Goal: Information Seeking & Learning: Learn about a topic

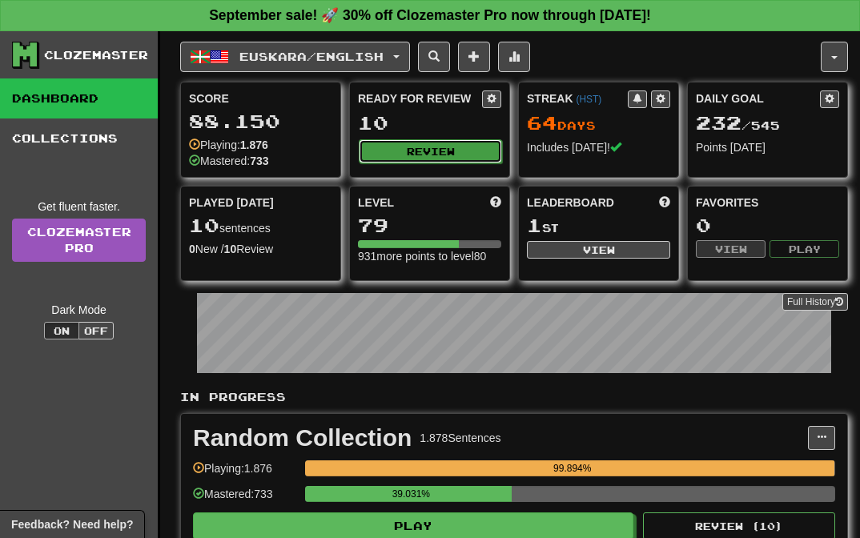
click at [441, 155] on button "Review" at bounding box center [430, 151] width 143 height 24
select select "**"
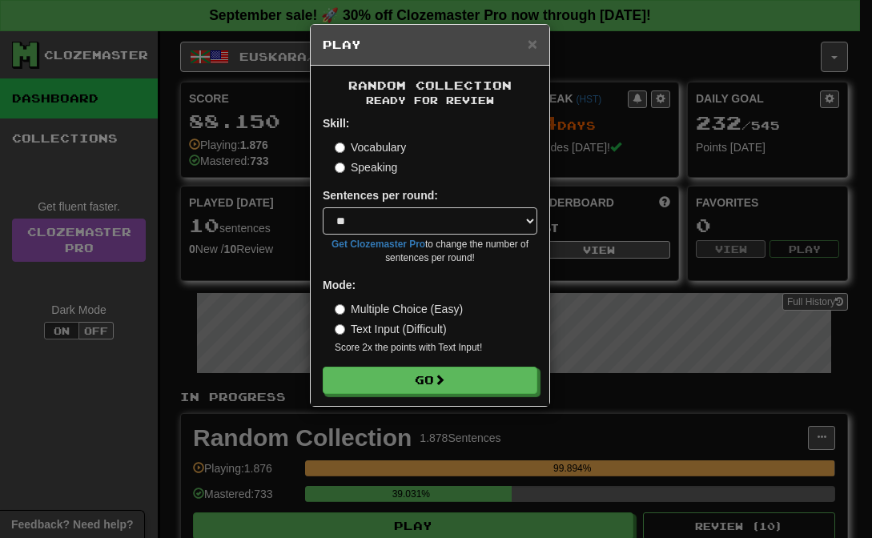
click at [393, 165] on label "Speaking" at bounding box center [366, 167] width 62 height 16
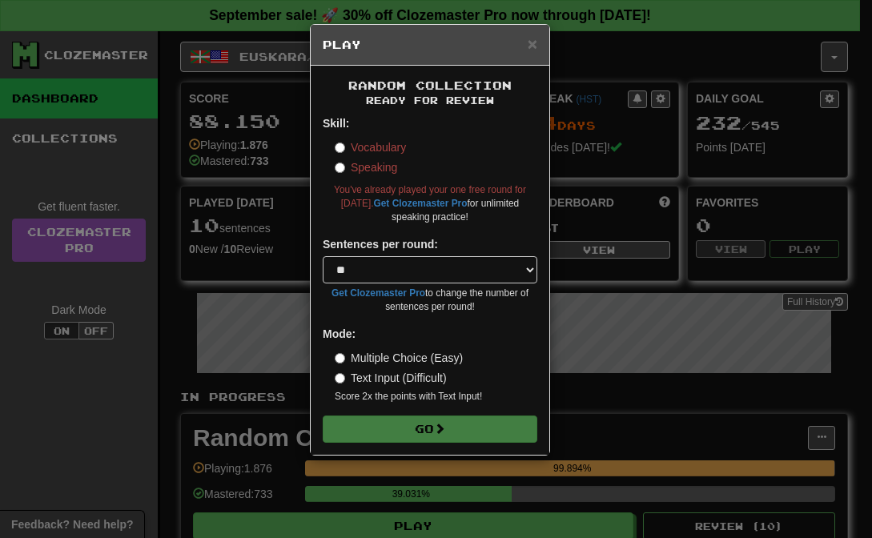
click at [379, 148] on label "Vocabulary" at bounding box center [370, 147] width 71 height 16
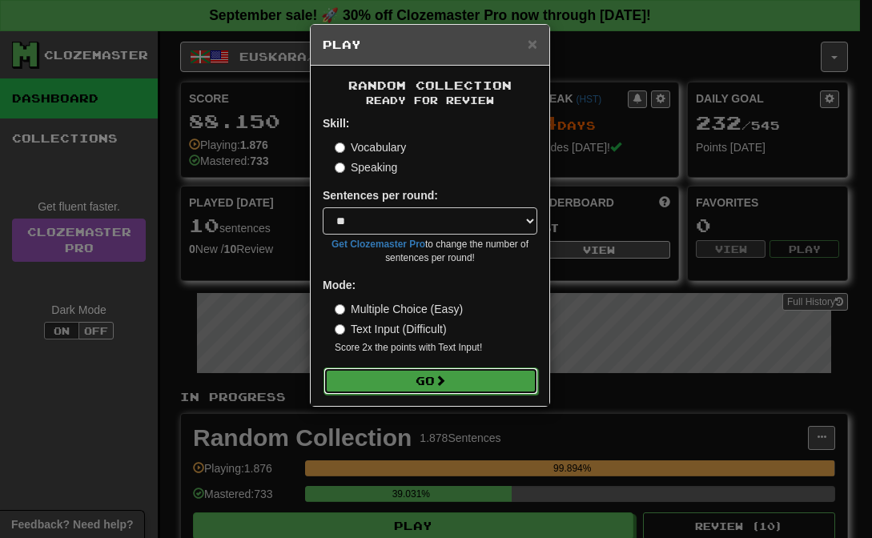
click at [459, 382] on button "Go" at bounding box center [431, 381] width 215 height 27
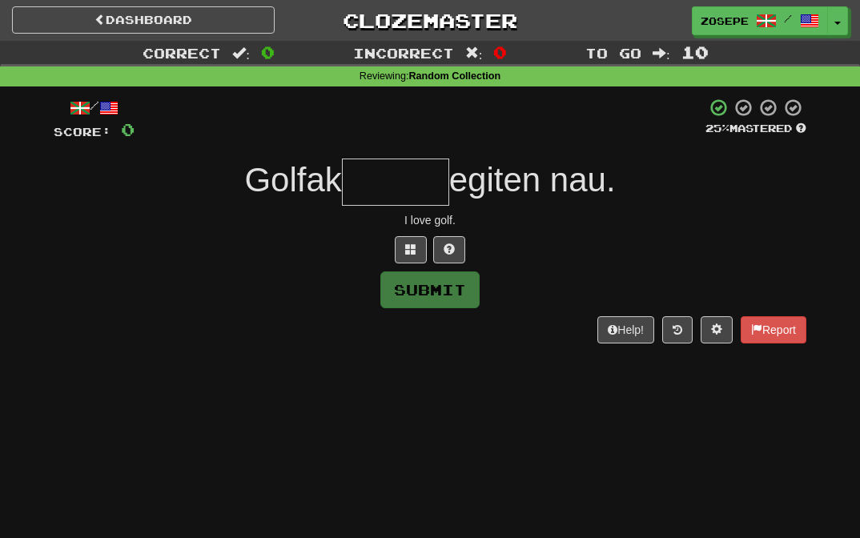
type input "*"
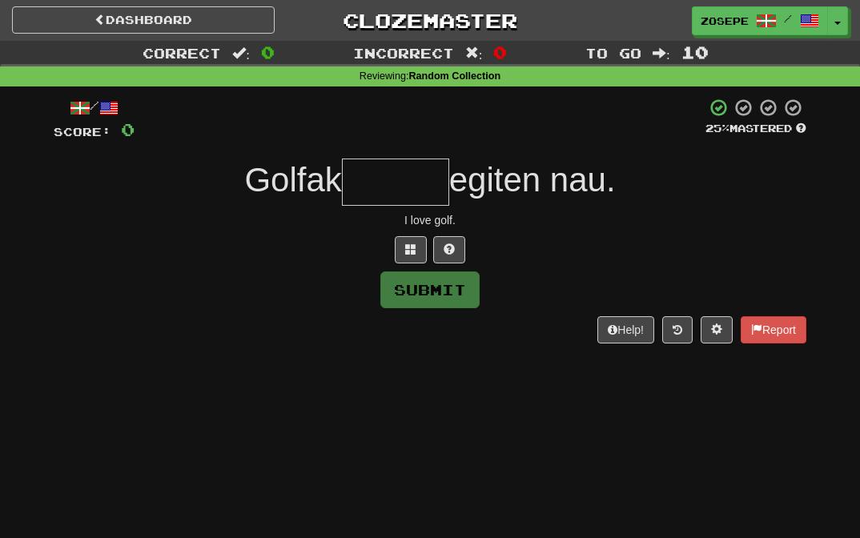
type input "*"
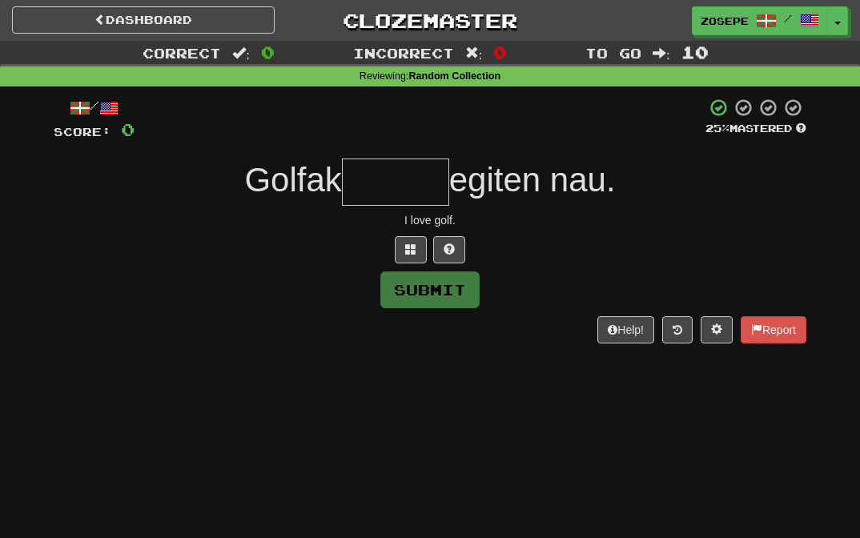
type input "*"
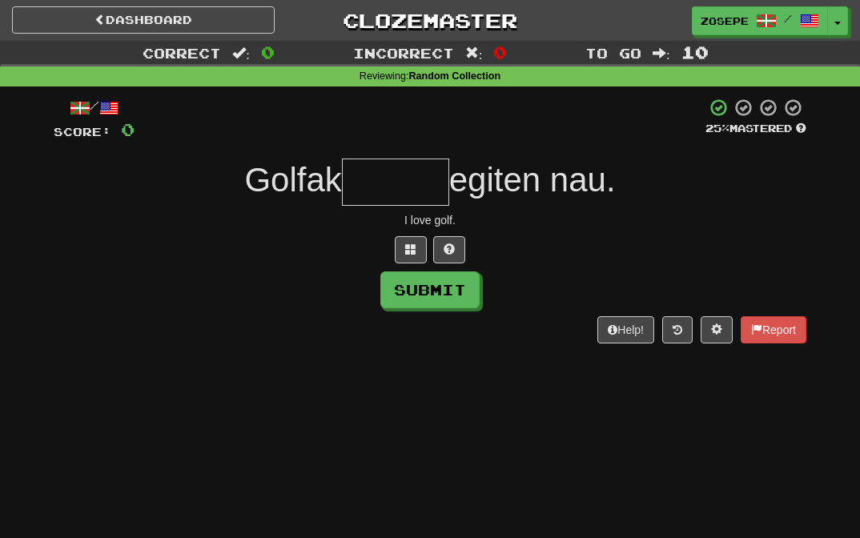
type input "*"
type input "********"
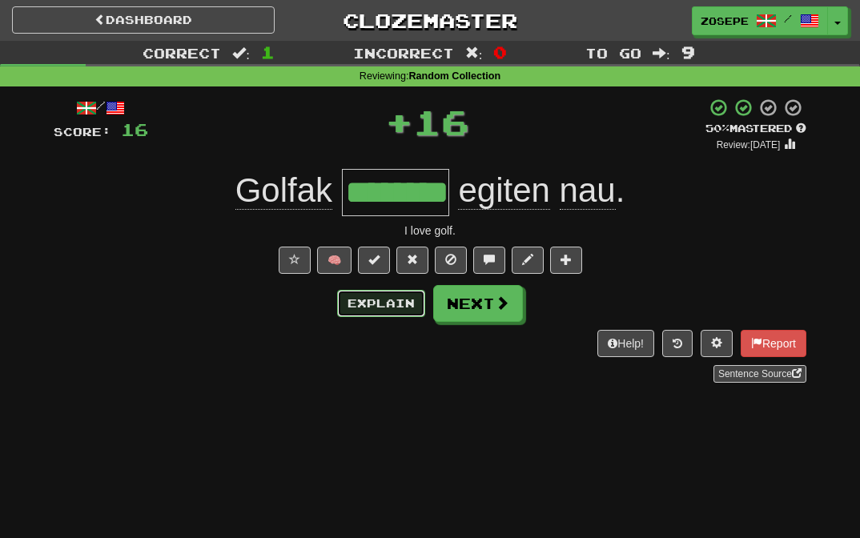
click at [402, 304] on button "Explain" at bounding box center [381, 303] width 88 height 27
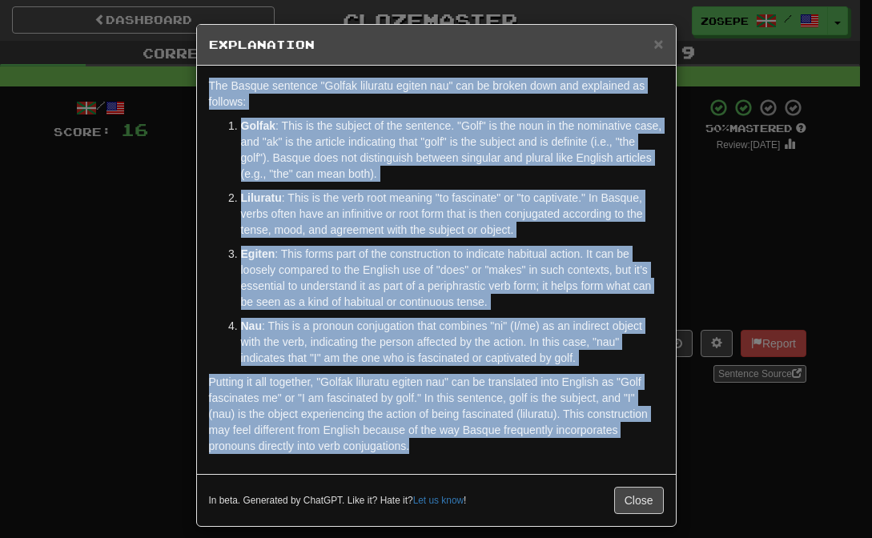
drag, startPoint x: 444, startPoint y: 455, endPoint x: 147, endPoint y: 90, distance: 470.8
click at [147, 90] on div "× Explanation The Basque sentence "Golfak liluratu egiten nau" can be broken do…" at bounding box center [436, 269] width 872 height 538
copy div "The Basque sentence "Golfak liluratu egiten nau" can be broken down and explain…"
click at [653, 42] on span "×" at bounding box center [658, 43] width 10 height 18
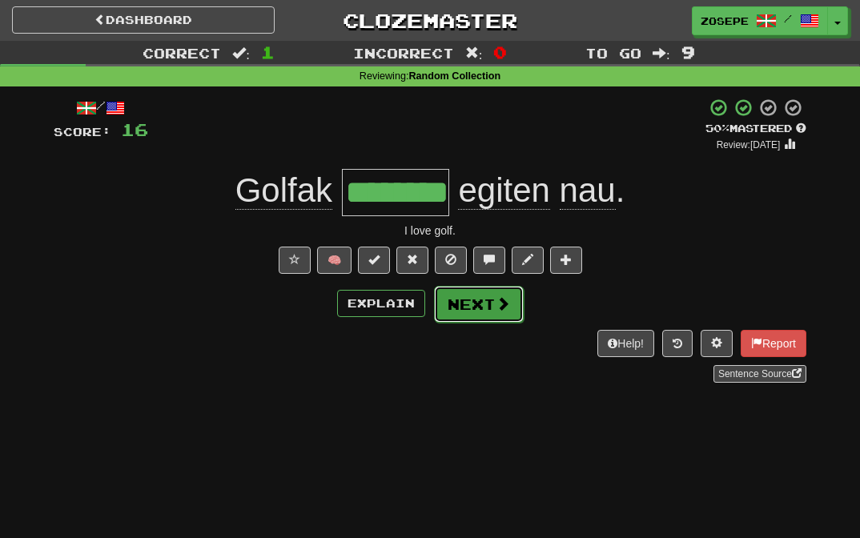
click at [496, 307] on span at bounding box center [503, 303] width 14 height 14
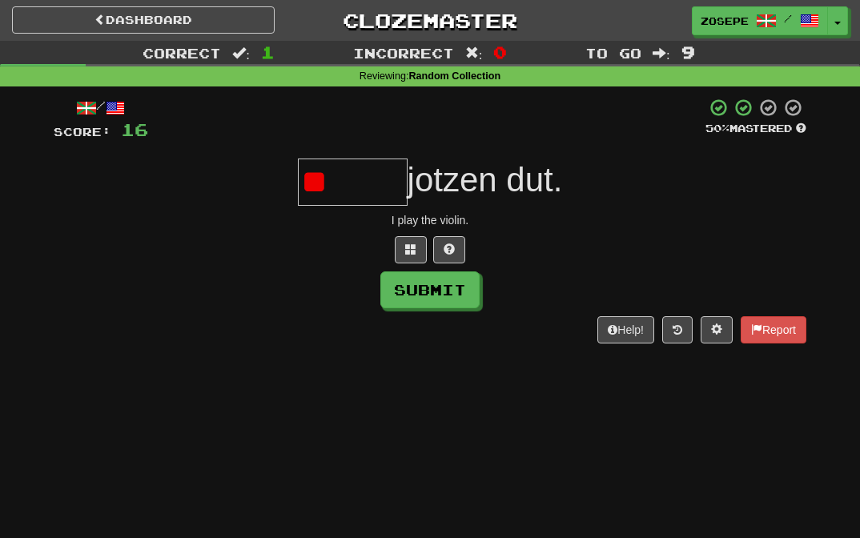
type input "*"
type input "*******"
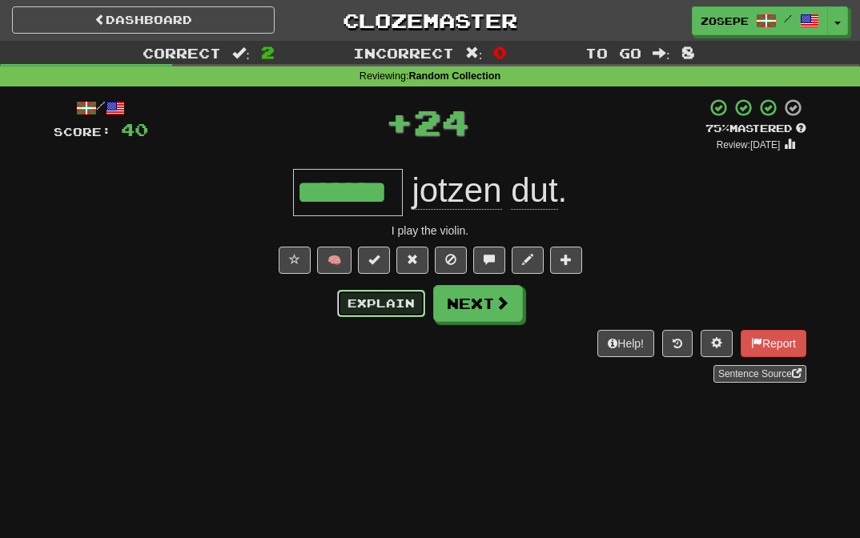
click at [389, 301] on button "Explain" at bounding box center [381, 303] width 88 height 27
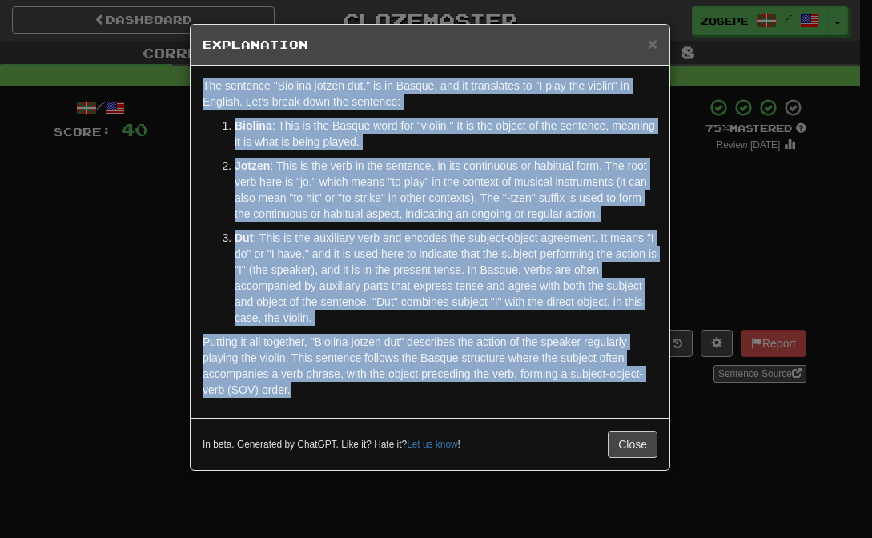
drag, startPoint x: 368, startPoint y: 358, endPoint x: 140, endPoint y: 77, distance: 361.6
click at [140, 77] on div "× Explanation The sentence "Biolina jotzen dut." is in Basque, and it translate…" at bounding box center [436, 269] width 872 height 538
copy div "The sentence "Biolina jotzen dut." is in Basque, and it translates to "I play t…"
click at [625, 448] on button "Close" at bounding box center [633, 444] width 50 height 27
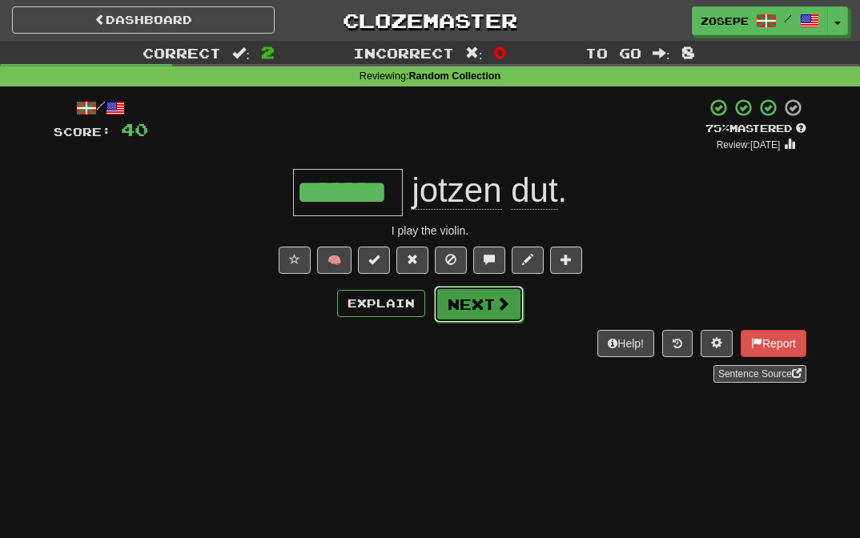
click at [472, 316] on button "Next" at bounding box center [479, 304] width 90 height 37
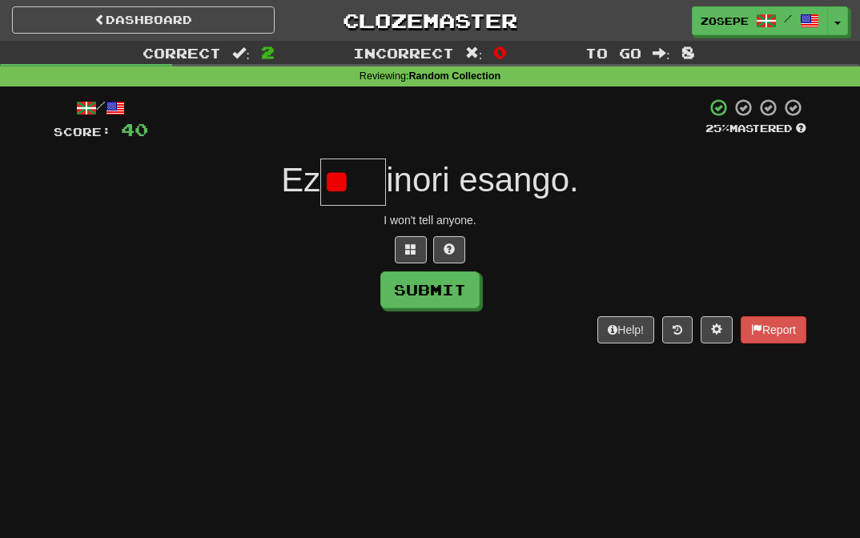
type input "*"
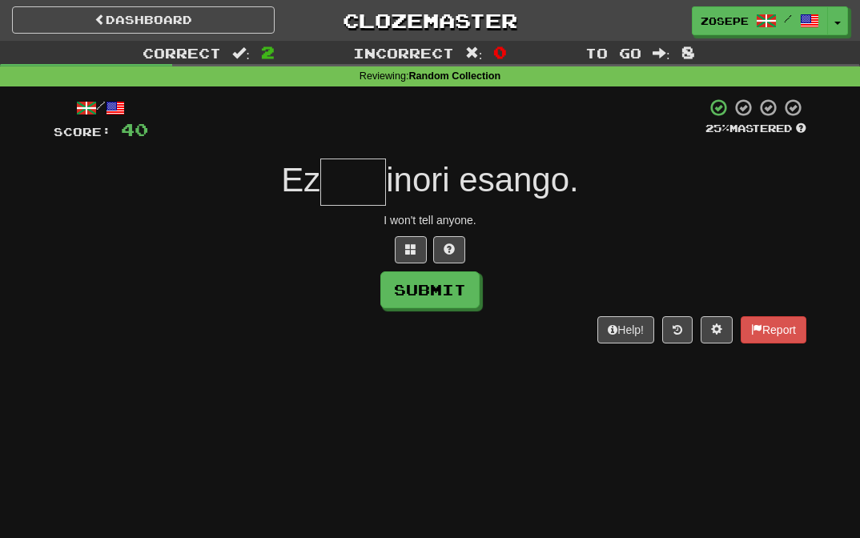
type input "*"
type input "****"
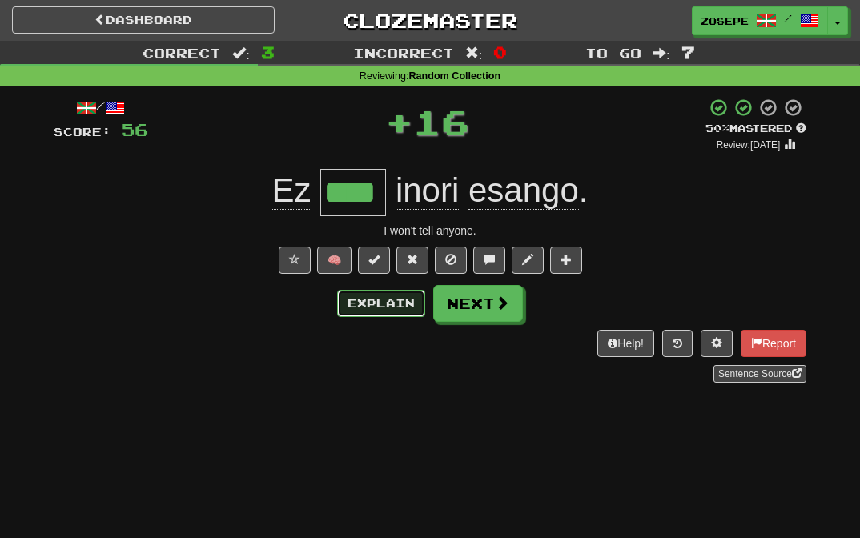
click at [412, 305] on button "Explain" at bounding box center [381, 303] width 88 height 27
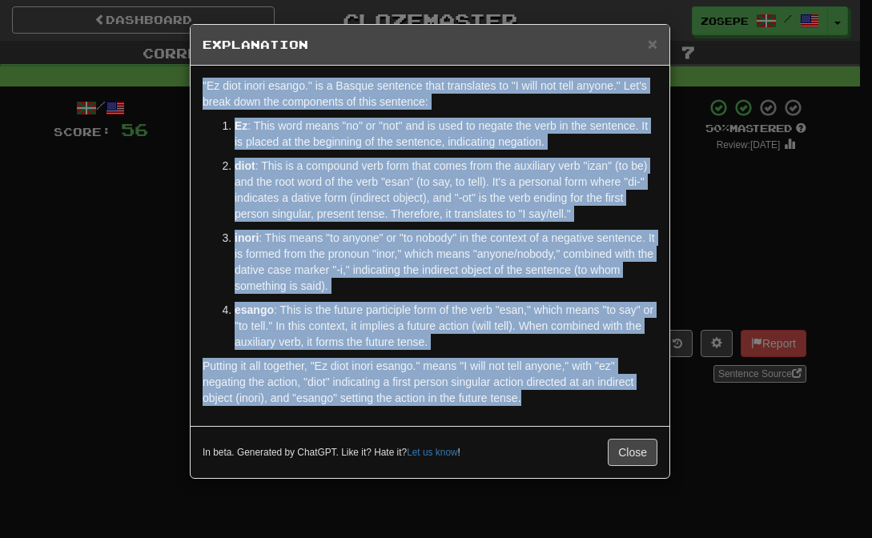
drag, startPoint x: 405, startPoint y: 329, endPoint x: 162, endPoint y: 88, distance: 342.6
click at [162, 88] on div "× Explanation "Ez diot inori esango." is a Basque sentence that translates to "…" at bounding box center [436, 269] width 872 height 538
copy div ""Ez diot inori esango." is a Basque sentence that translates to "I will not tel…"
click at [626, 456] on button "Close" at bounding box center [633, 452] width 50 height 27
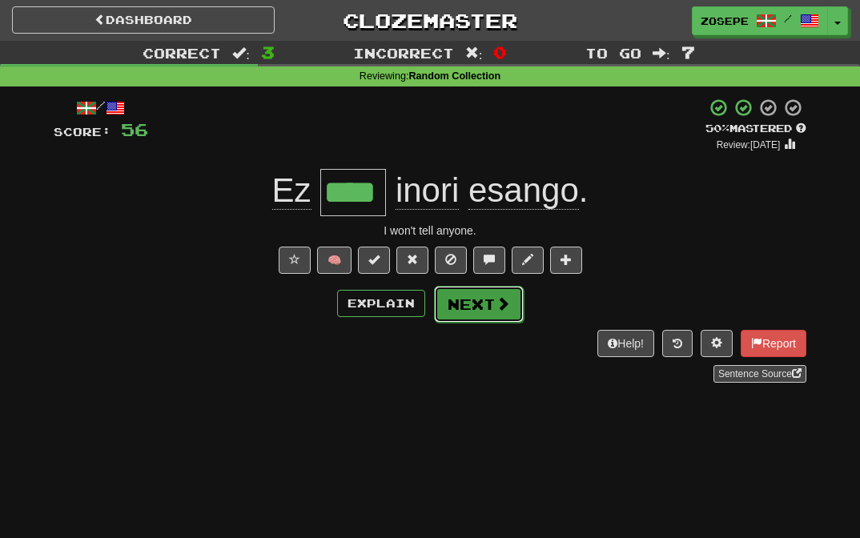
click at [510, 304] on button "Next" at bounding box center [479, 304] width 90 height 37
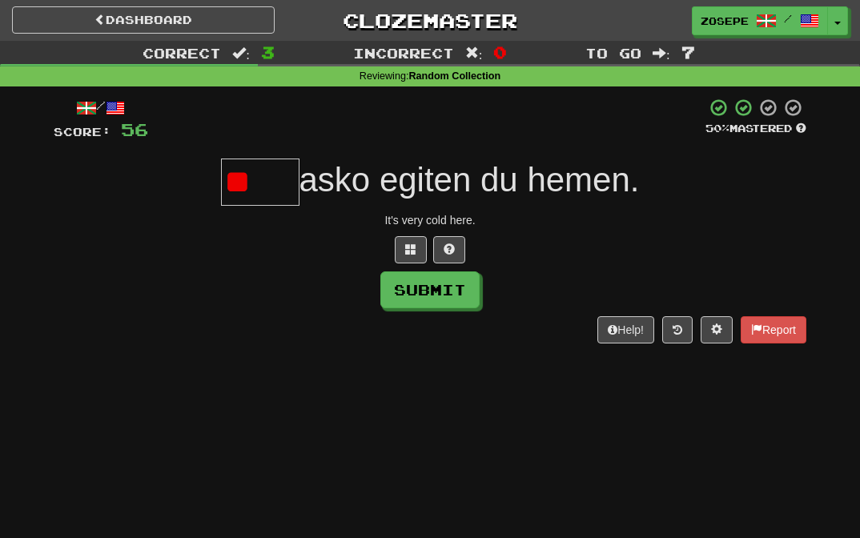
type input "*"
type input "****"
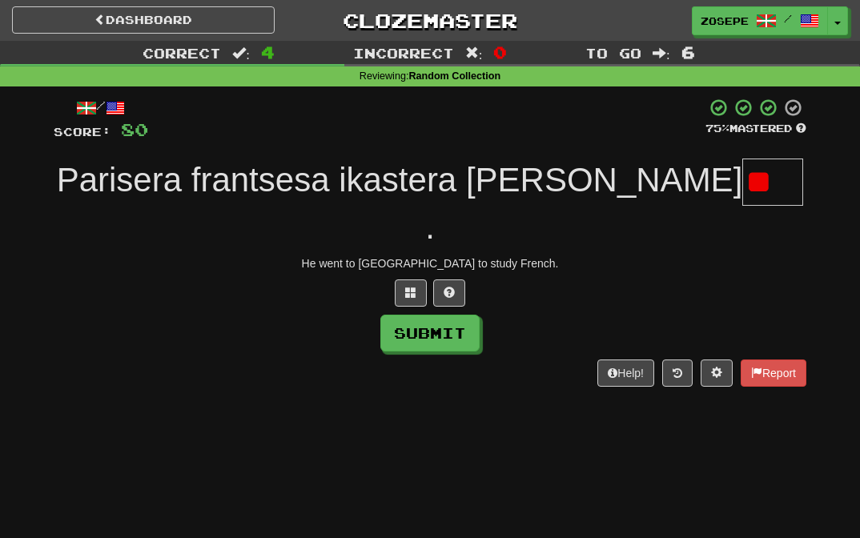
type input "*"
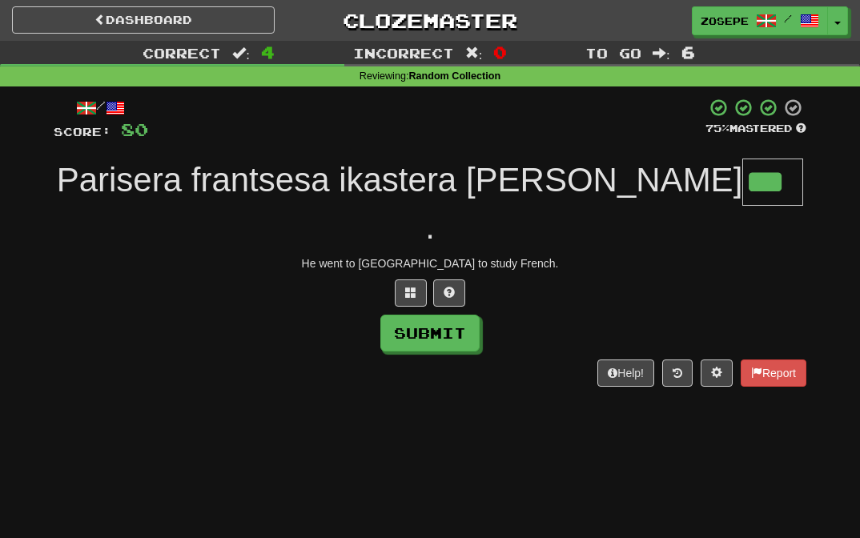
type input "***"
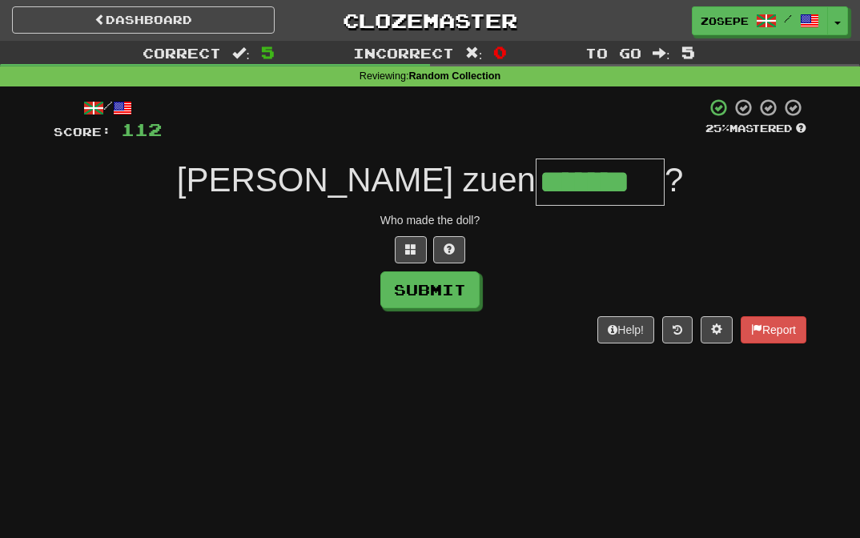
type input "*******"
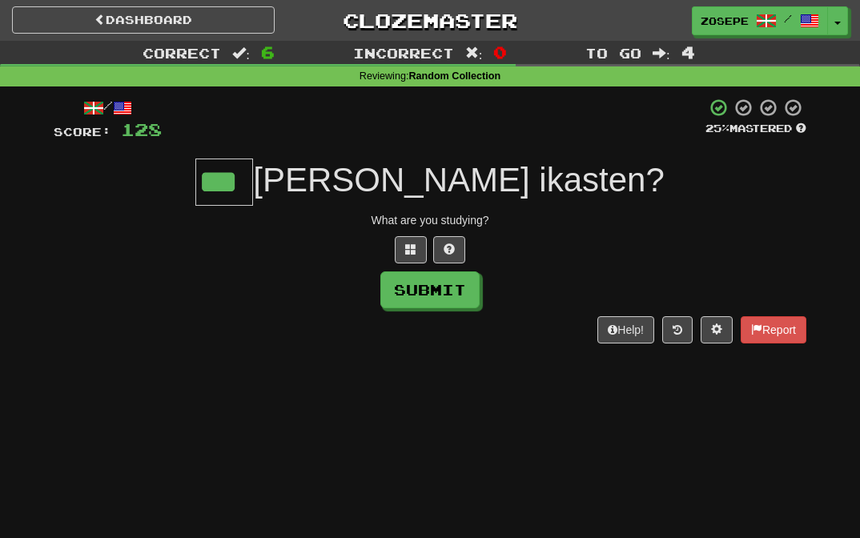
type input "***"
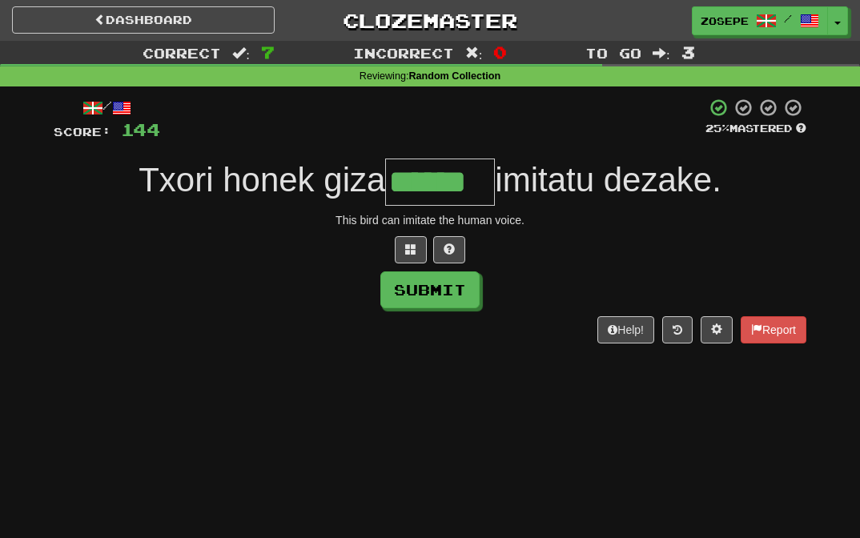
type input "******"
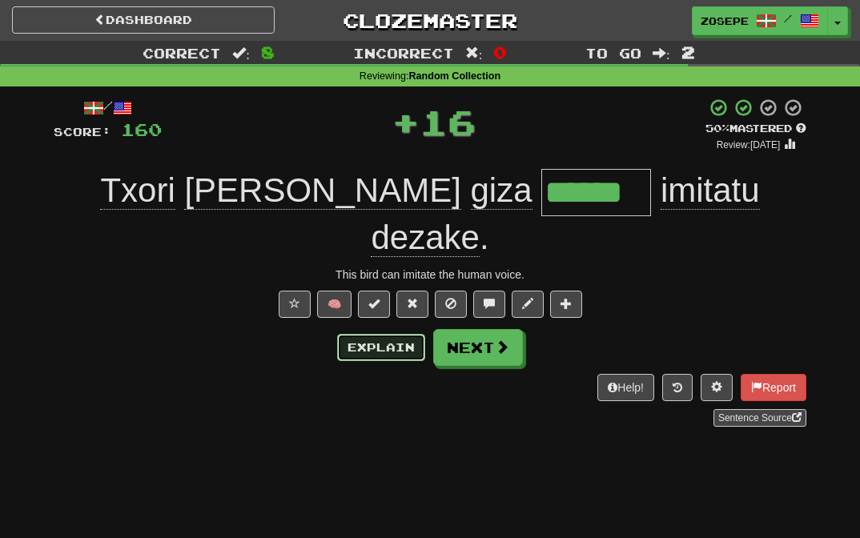
click at [354, 334] on button "Explain" at bounding box center [381, 347] width 88 height 27
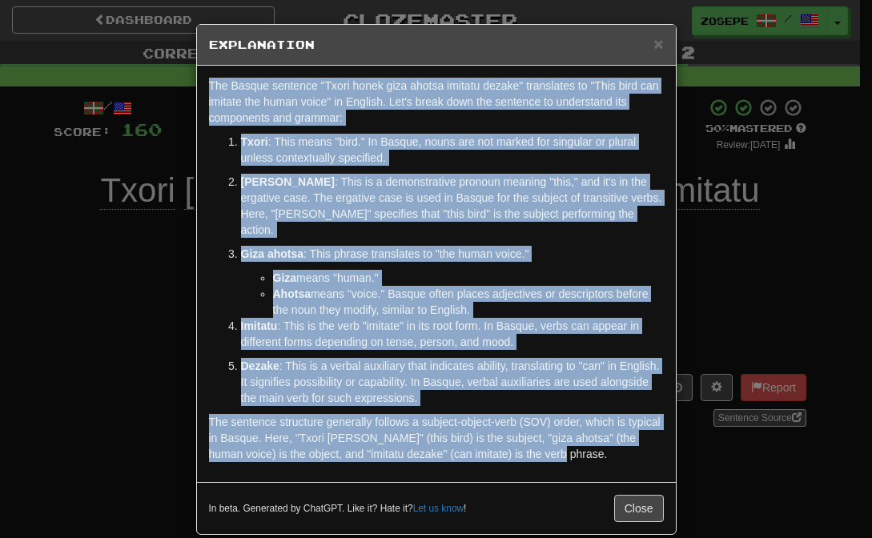
drag, startPoint x: 593, startPoint y: 448, endPoint x: 104, endPoint y: 90, distance: 606.7
click at [104, 90] on div "× Explanation The Basque sentence "Txori honek giza ahotsa imitatu dezake" tran…" at bounding box center [436, 269] width 872 height 538
copy div "The Basque sentence "Txori honek giza ahotsa imitatu dezake" translates to "Thi…"
click at [653, 45] on span "×" at bounding box center [658, 43] width 10 height 18
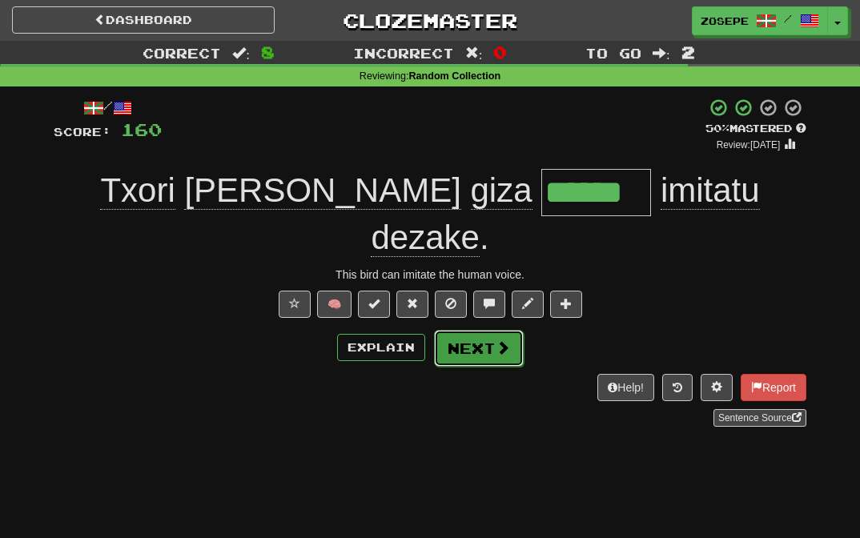
click at [489, 330] on button "Next" at bounding box center [479, 348] width 90 height 37
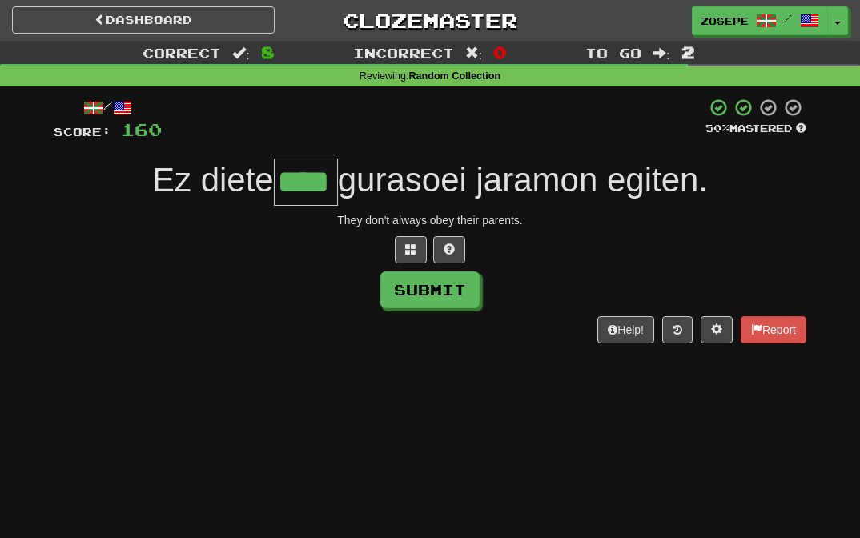
type input "****"
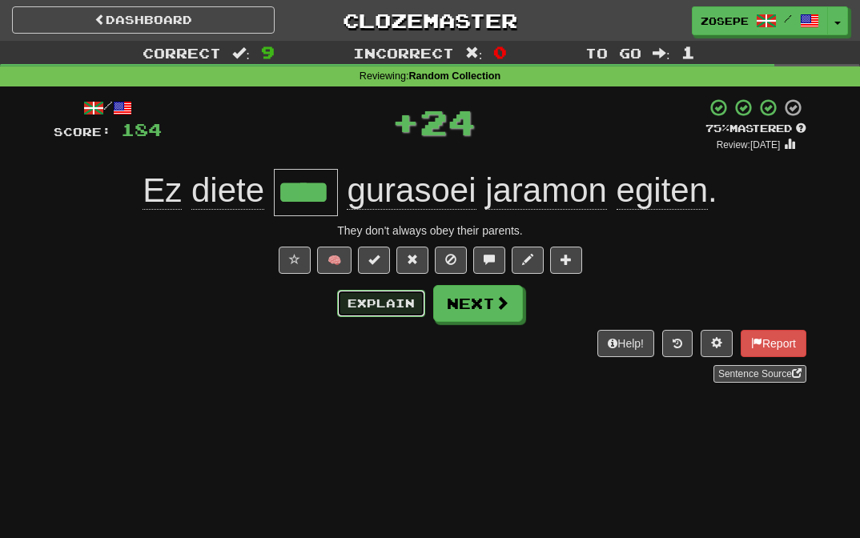
click at [405, 298] on button "Explain" at bounding box center [381, 303] width 88 height 27
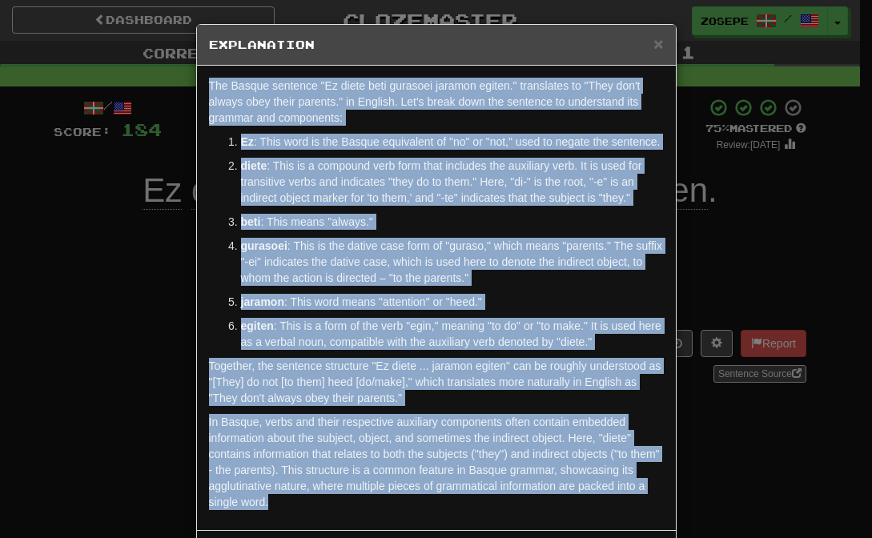
drag, startPoint x: 480, startPoint y: 517, endPoint x: 181, endPoint y: 63, distance: 543.9
click at [181, 63] on div "× Explanation The Basque sentence "Ez diete beti gurasoei jaramon egiten." tran…" at bounding box center [436, 269] width 872 height 538
copy div "The Basque sentence "Ez diete beti gurasoei jaramon egiten." translates to "The…"
click at [653, 46] on span "×" at bounding box center [658, 43] width 10 height 18
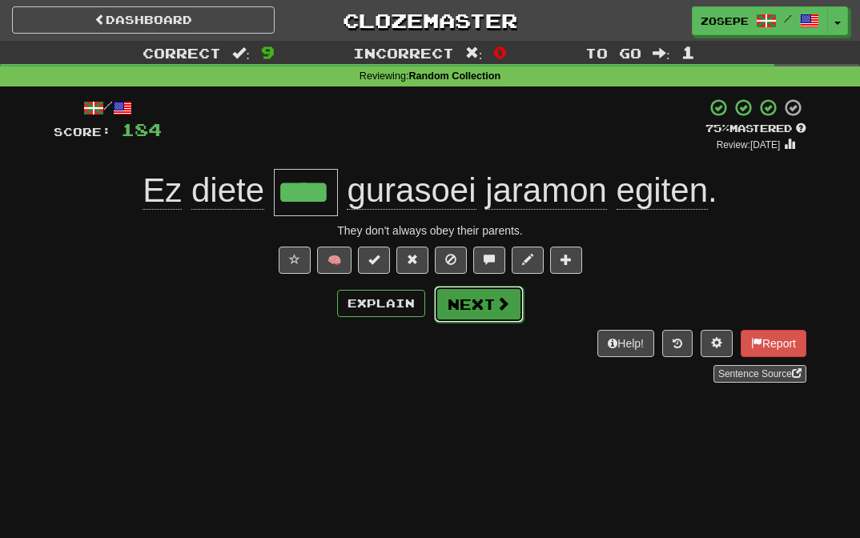
click at [478, 288] on button "Next" at bounding box center [479, 304] width 90 height 37
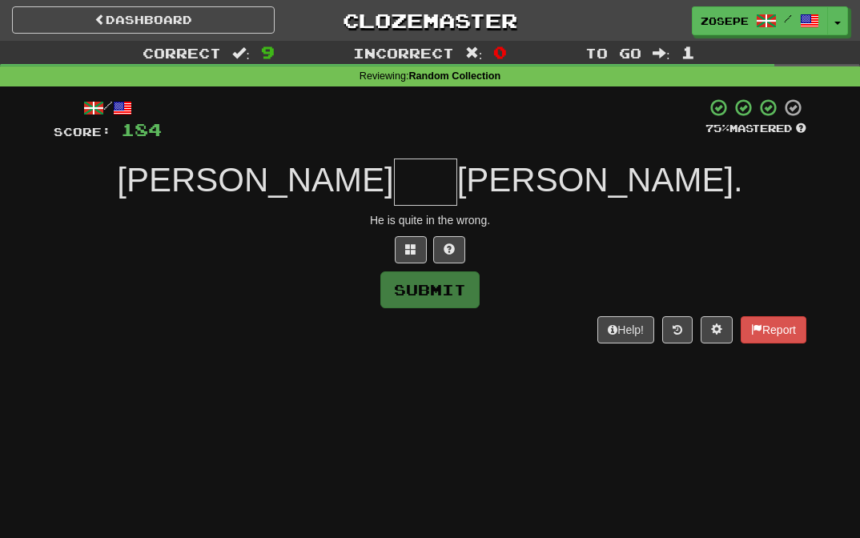
type input "*"
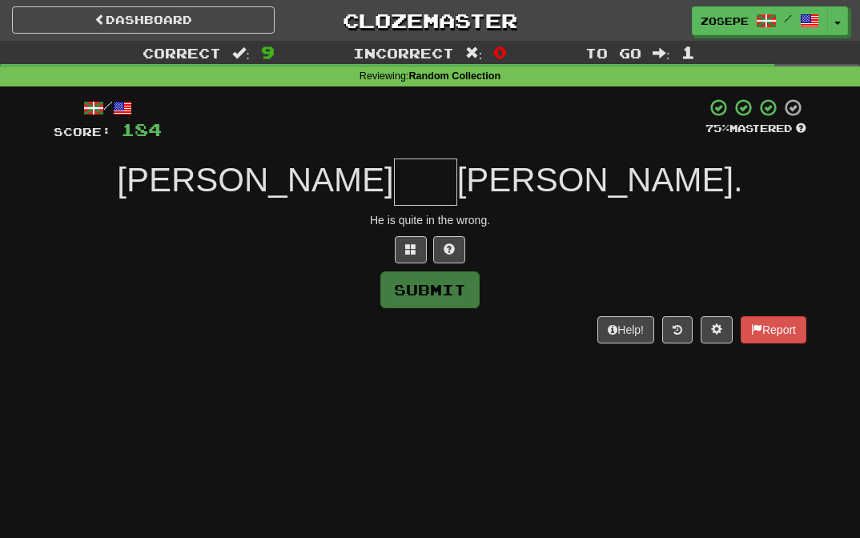
type input "*"
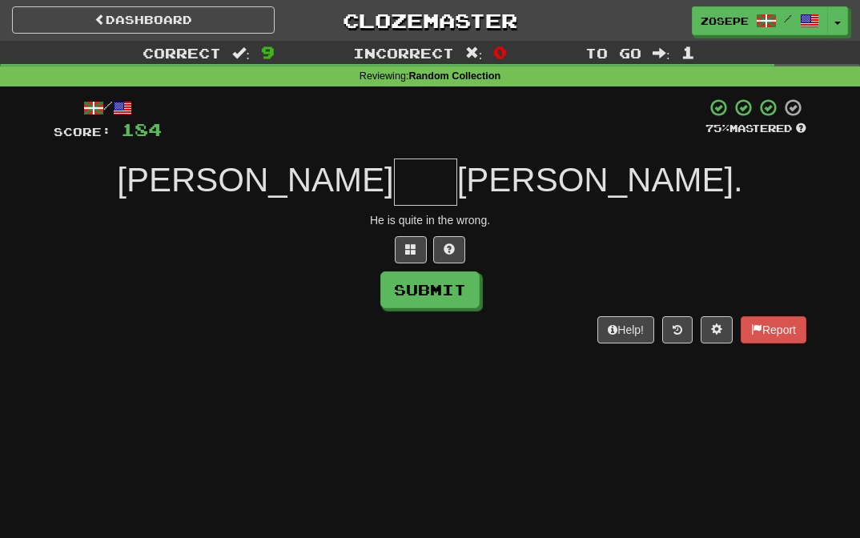
type input "*"
type input "***"
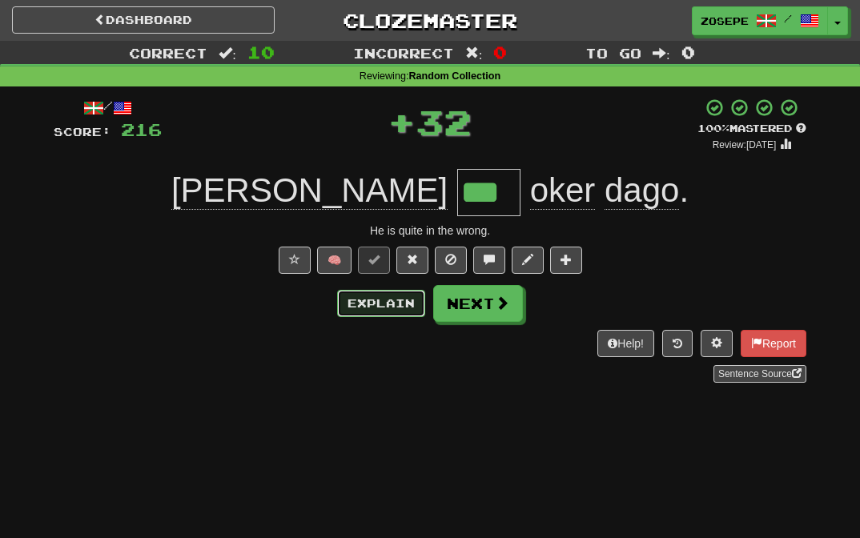
click at [374, 298] on button "Explain" at bounding box center [381, 303] width 88 height 27
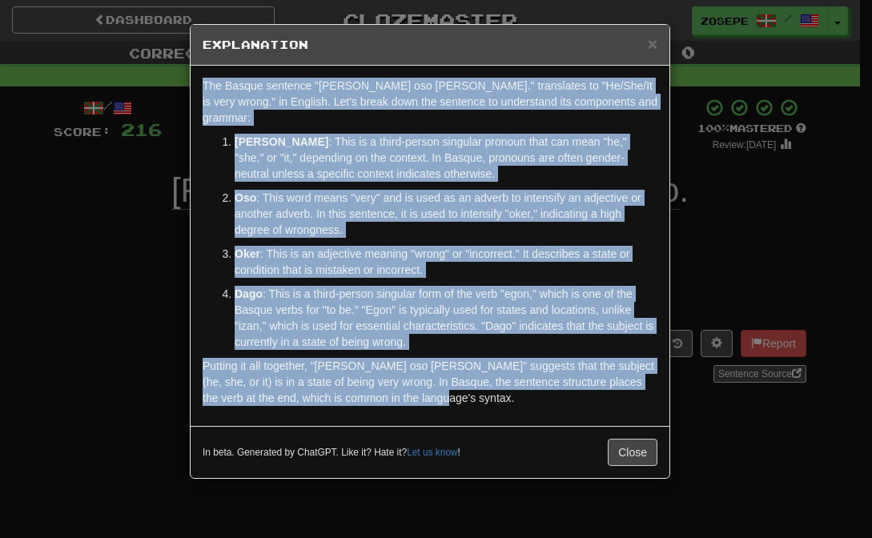
drag, startPoint x: 441, startPoint y: 385, endPoint x: 100, endPoint y: 78, distance: 458.7
click at [100, 78] on div "× Explanation The Basque sentence "Bera oso oker dago." translates to "He/She/I…" at bounding box center [436, 269] width 872 height 538
copy div "The Basque sentence "Bera oso oker dago." translates to "He/She/It is very wron…"
click at [653, 47] on span "×" at bounding box center [653, 43] width 10 height 18
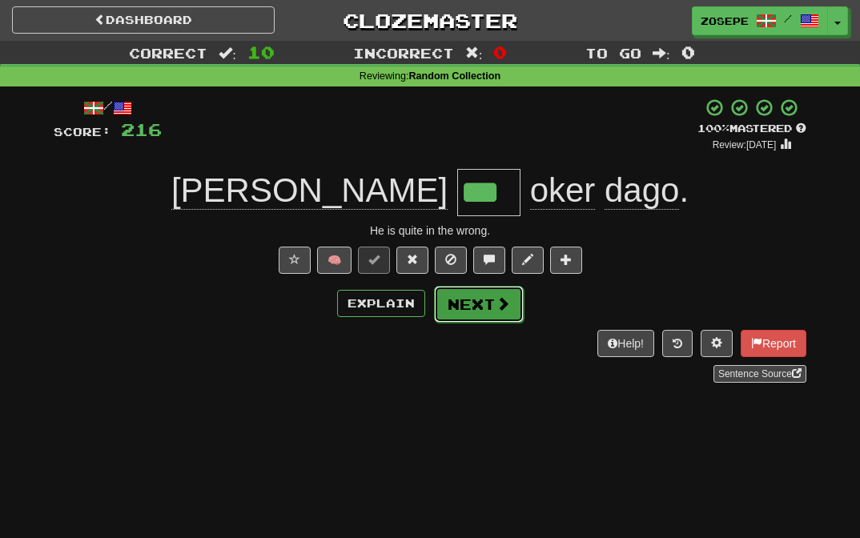
click at [486, 306] on button "Next" at bounding box center [479, 304] width 90 height 37
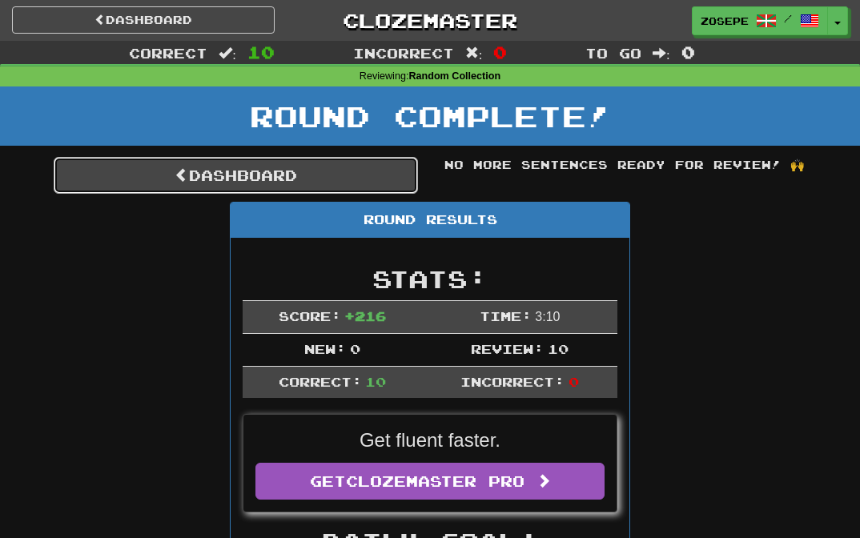
click at [330, 165] on link "Dashboard" at bounding box center [236, 175] width 364 height 37
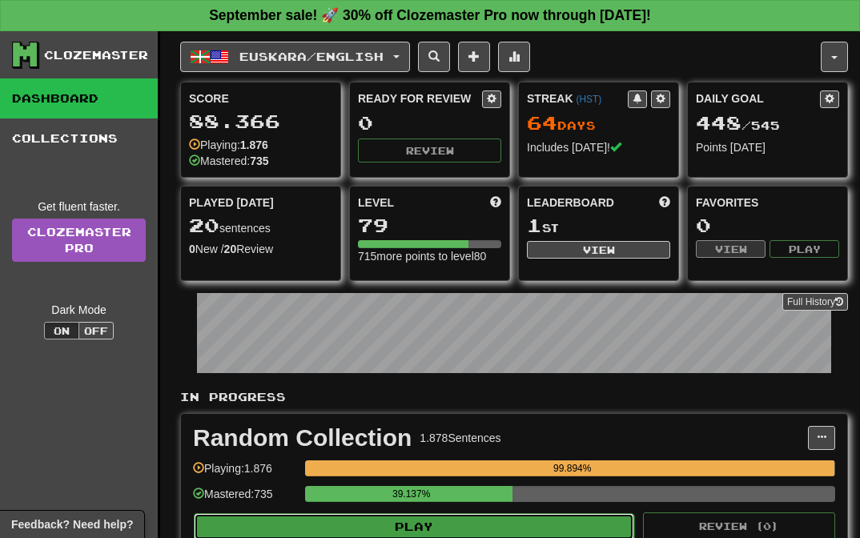
click at [584, 521] on button "Play" at bounding box center [414, 526] width 440 height 27
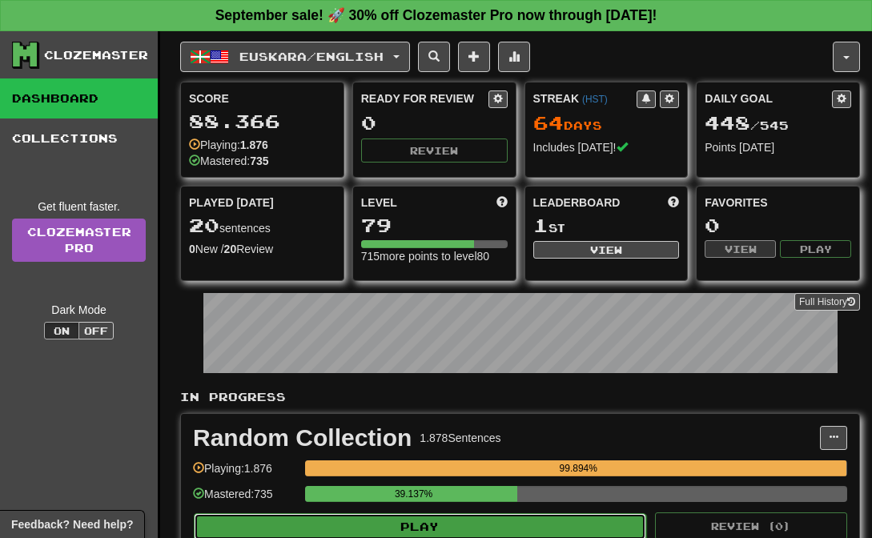
select select "**"
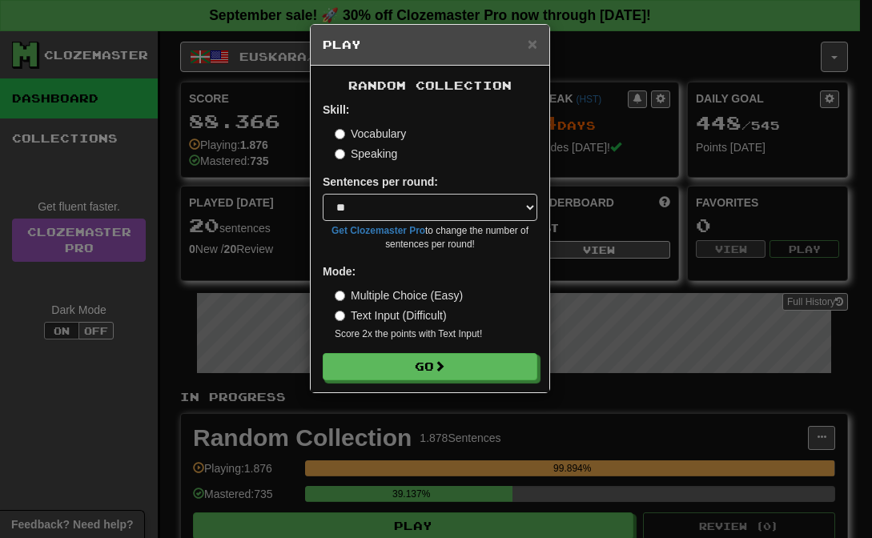
click at [360, 161] on label "Speaking" at bounding box center [366, 154] width 62 height 16
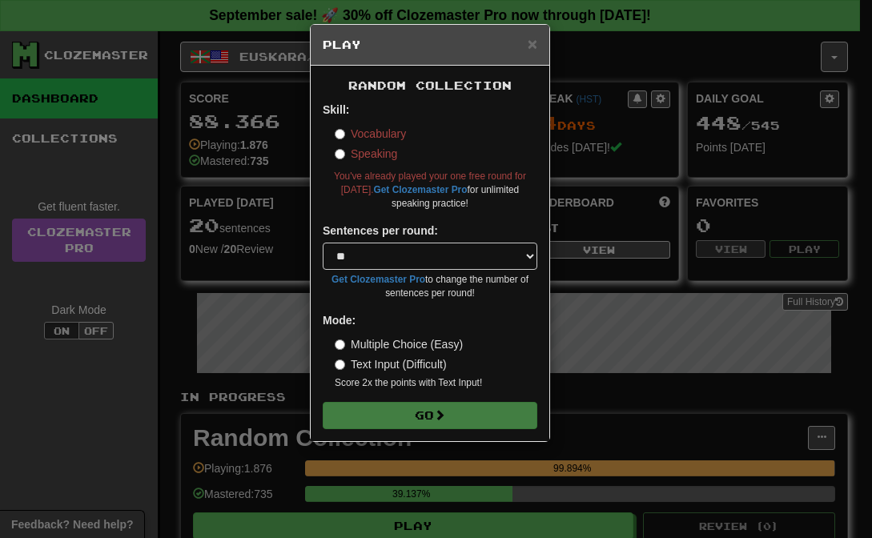
click at [379, 129] on label "Vocabulary" at bounding box center [370, 134] width 71 height 16
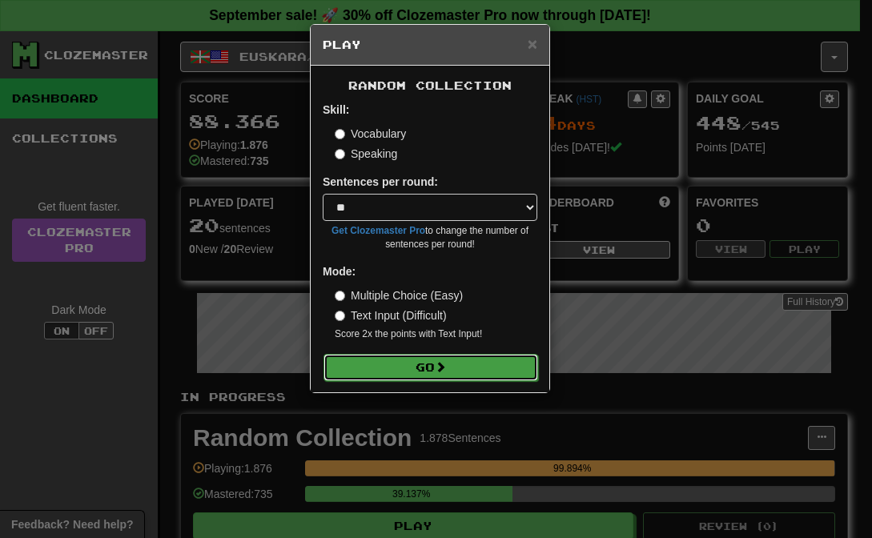
click at [430, 369] on button "Go" at bounding box center [431, 367] width 215 height 27
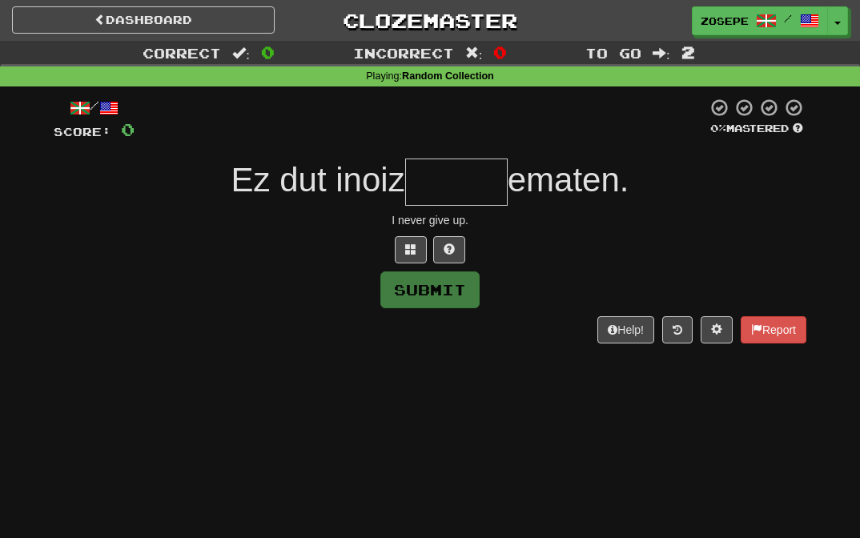
type input "*"
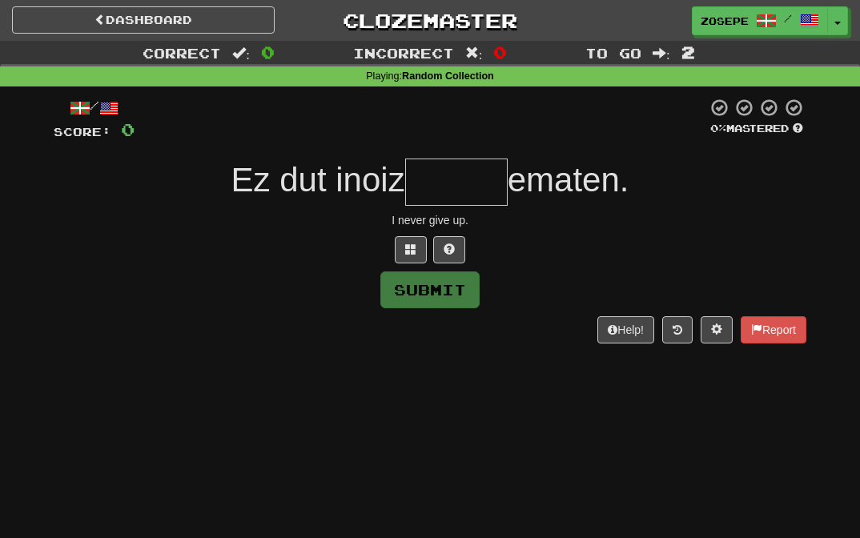
type input "*"
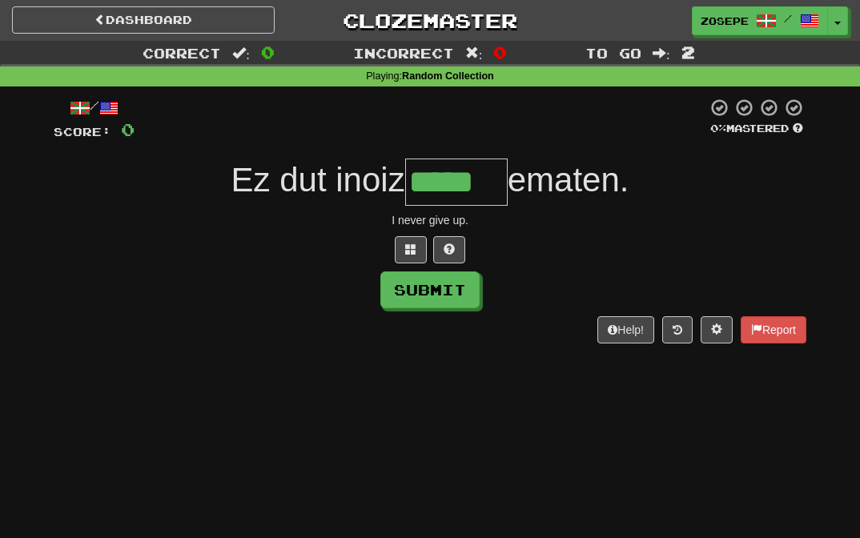
type input "*****"
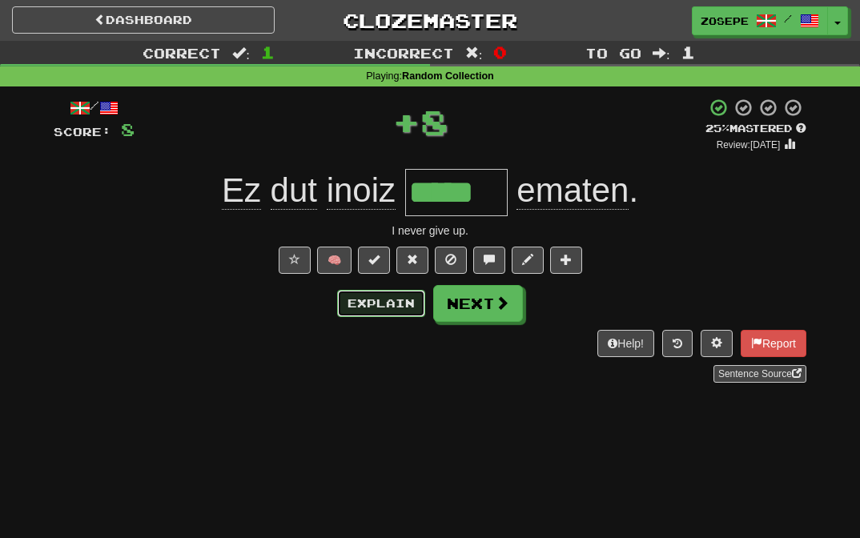
click at [357, 305] on button "Explain" at bounding box center [381, 303] width 88 height 27
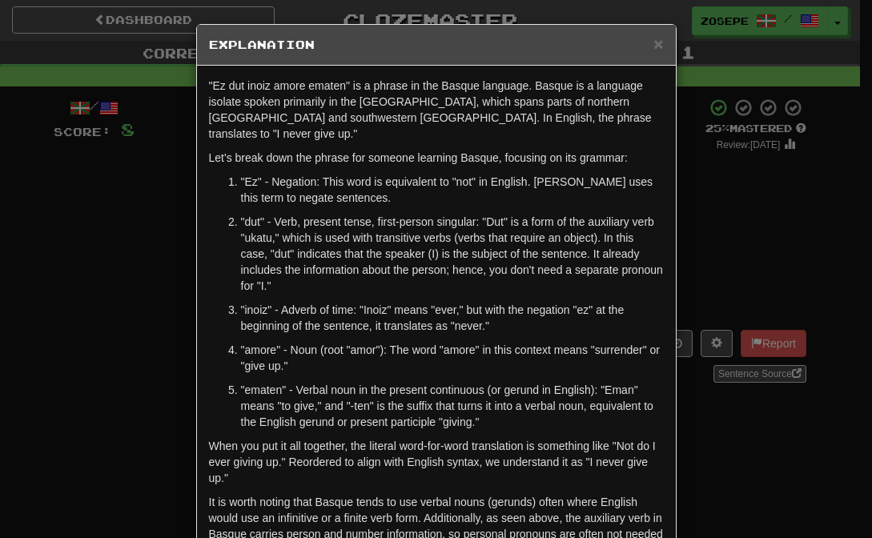
scroll to position [63, 0]
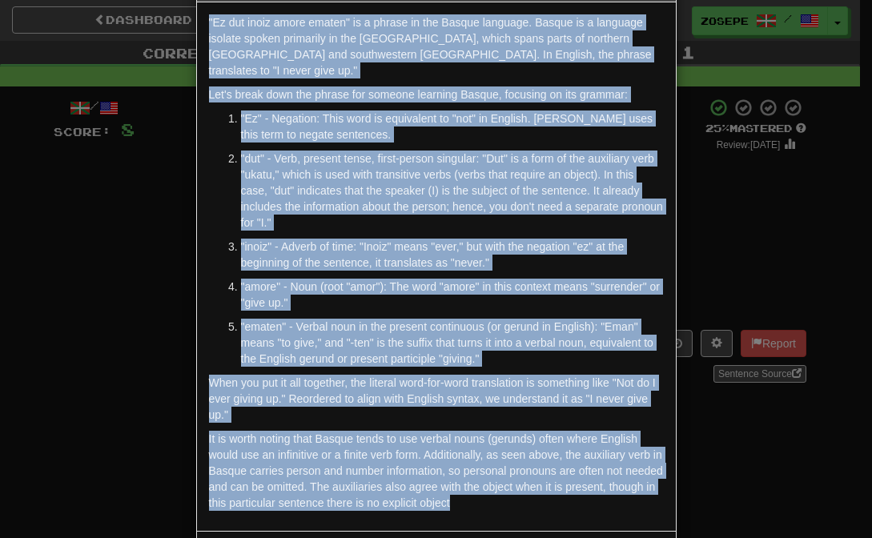
drag, startPoint x: 530, startPoint y: 480, endPoint x: 175, endPoint y: 16, distance: 584.4
click at [175, 16] on div "× Explanation "Ez dut inoiz amore ematen" is a phrase in the Basque language. B…" at bounding box center [436, 269] width 872 height 538
copy div ""Ez dut inoiz amore ematen" is a phrase in the Basque language. Basque is a lan…"
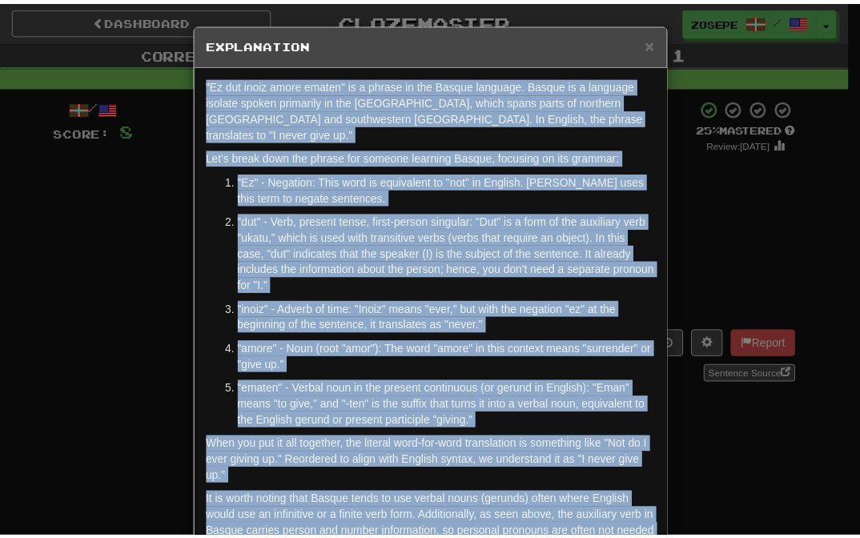
scroll to position [0, 0]
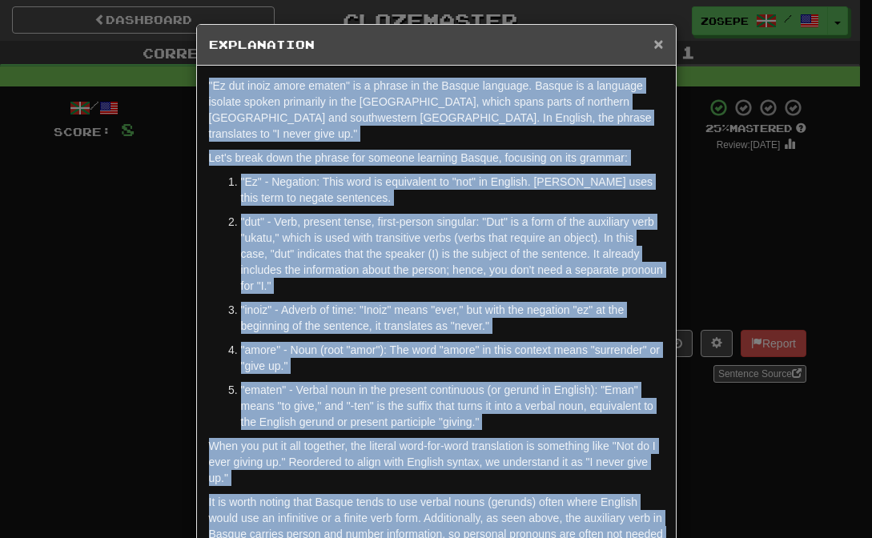
click at [653, 44] on span "×" at bounding box center [658, 43] width 10 height 18
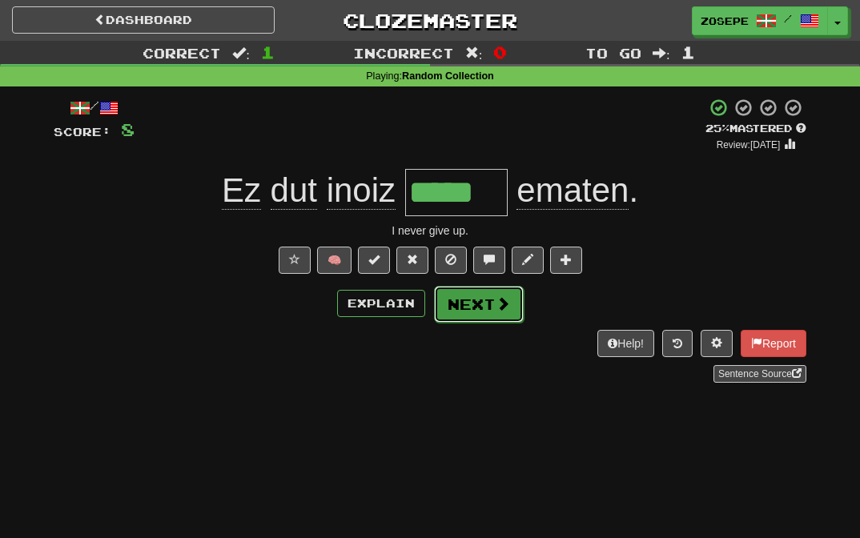
click at [496, 304] on span at bounding box center [503, 303] width 14 height 14
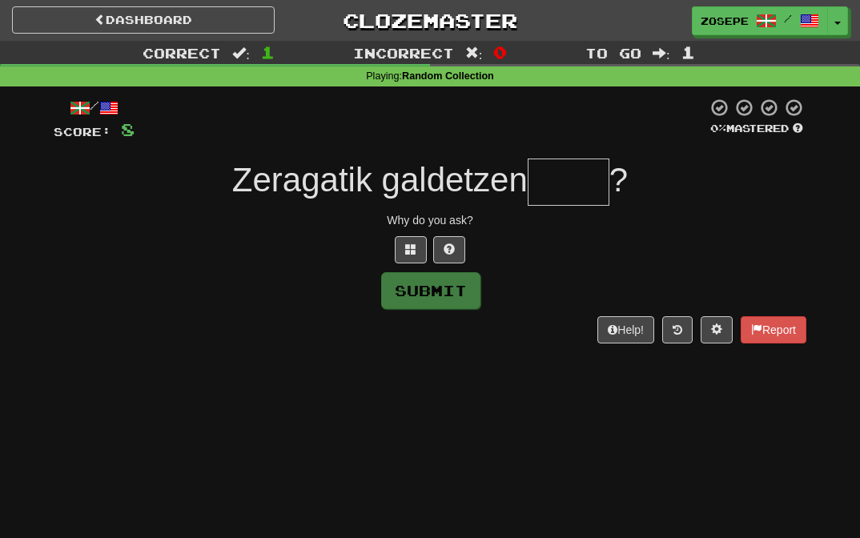
type input "*"
type input "****"
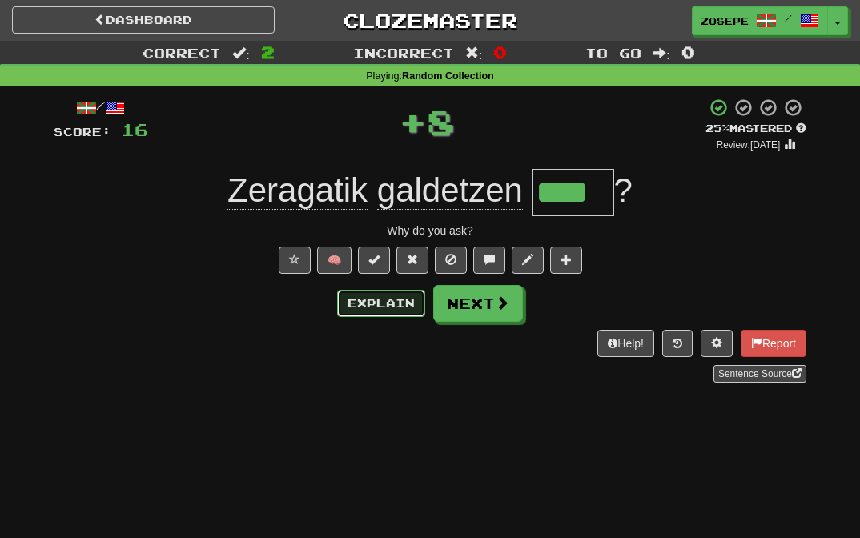
click at [393, 308] on button "Explain" at bounding box center [381, 303] width 88 height 27
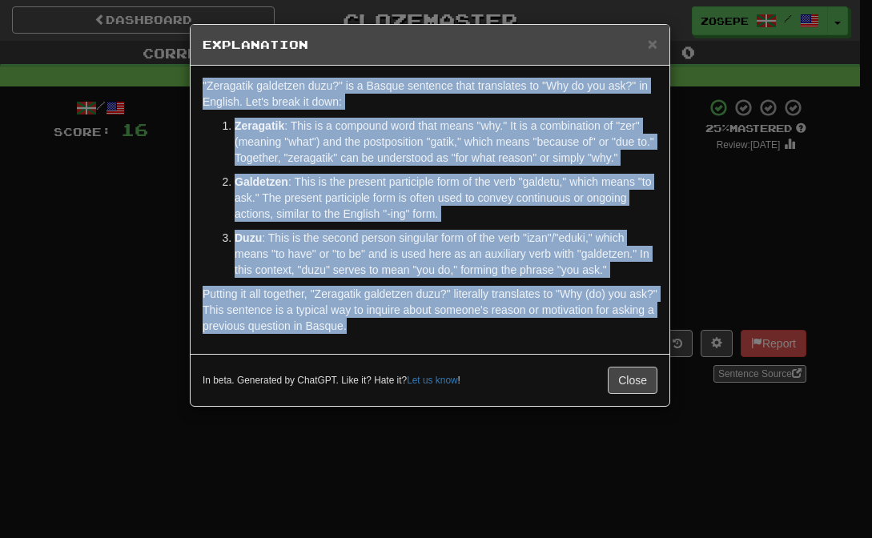
drag, startPoint x: 415, startPoint y: 338, endPoint x: 135, endPoint y: 64, distance: 391.9
click at [135, 64] on div "× Explanation "Zeragatik galdetzen duzu?" is a Basque sentence that translates …" at bounding box center [436, 269] width 872 height 538
copy div ""Zeragatik galdetzen duzu?" is a Basque sentence that translates to "Why do you…"
click at [627, 380] on button "Close" at bounding box center [633, 380] width 50 height 27
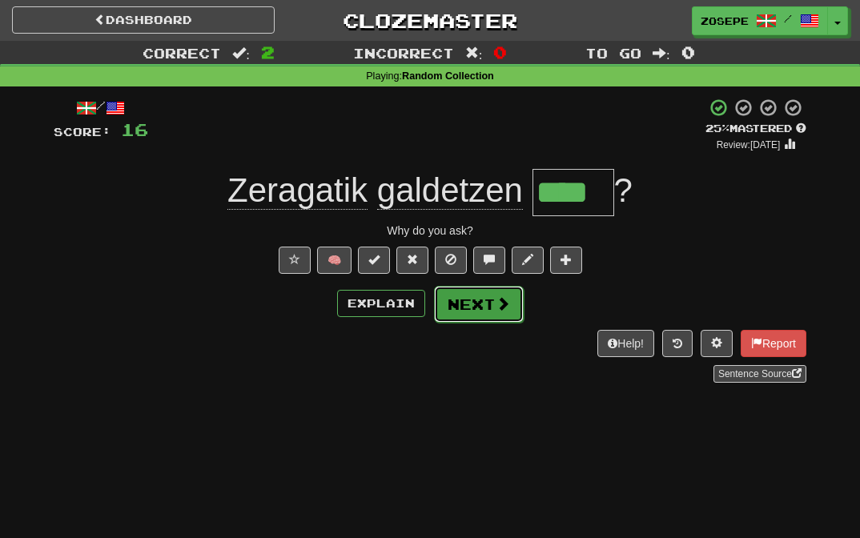
click at [482, 312] on button "Next" at bounding box center [479, 304] width 90 height 37
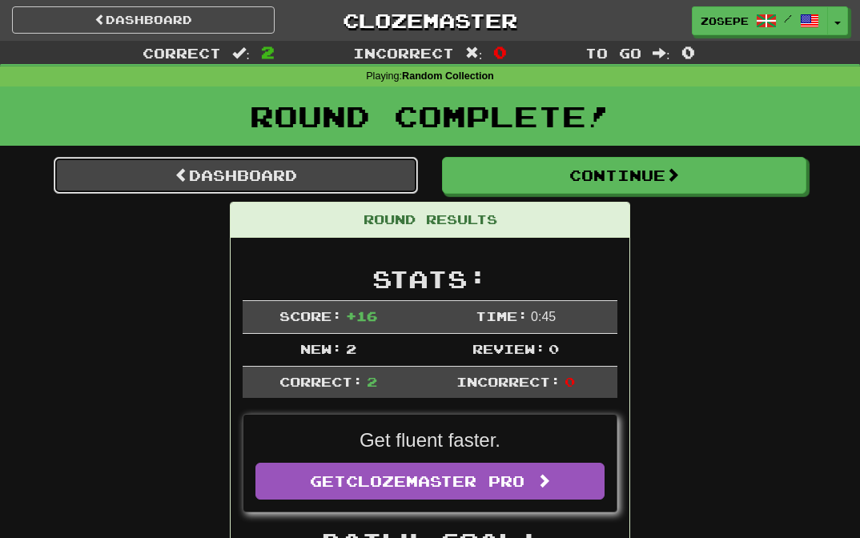
click at [339, 187] on link "Dashboard" at bounding box center [236, 175] width 364 height 37
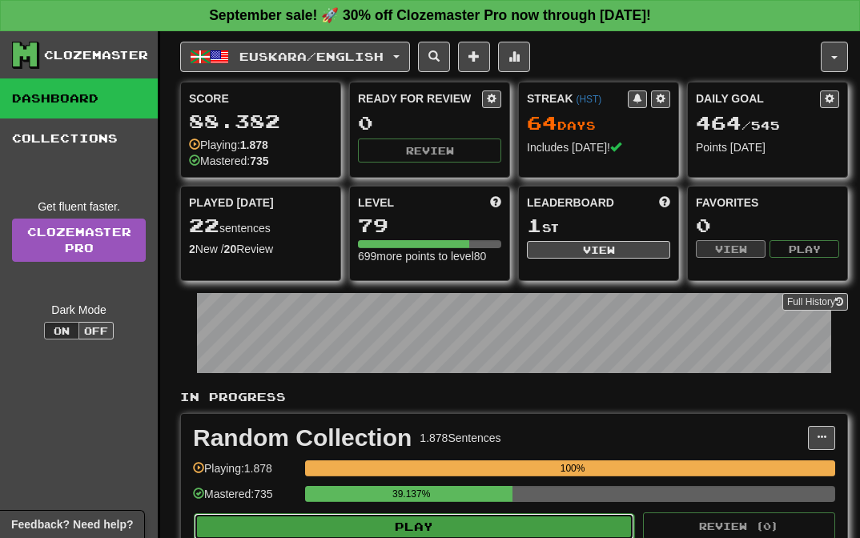
click at [496, 527] on button "Play" at bounding box center [414, 526] width 440 height 27
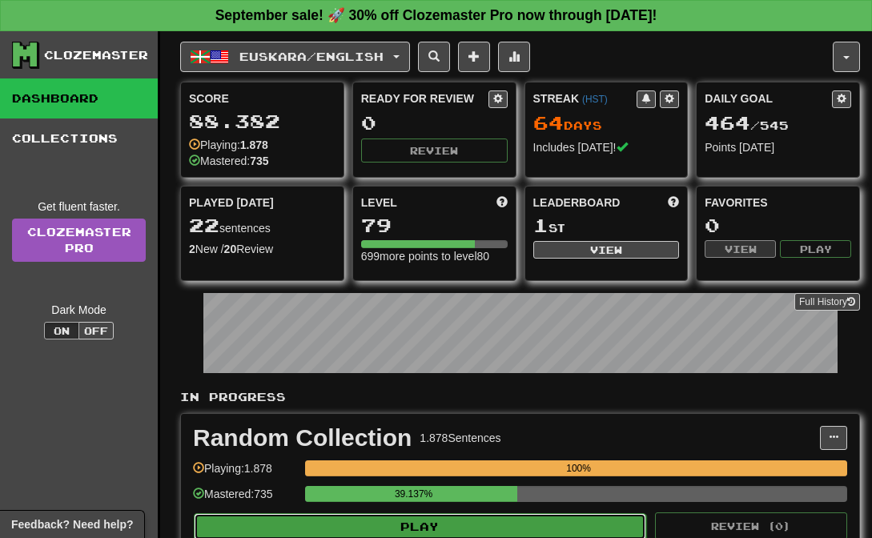
select select "**"
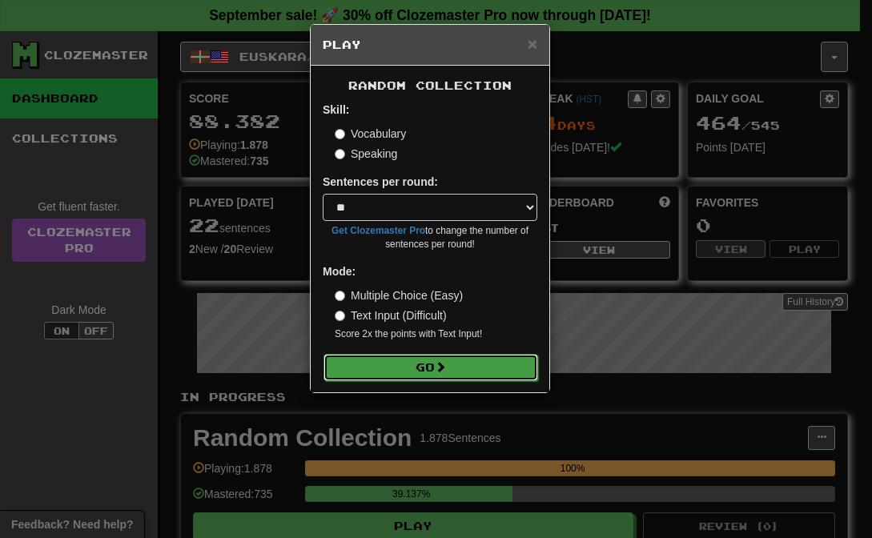
click at [441, 370] on span at bounding box center [440, 366] width 11 height 11
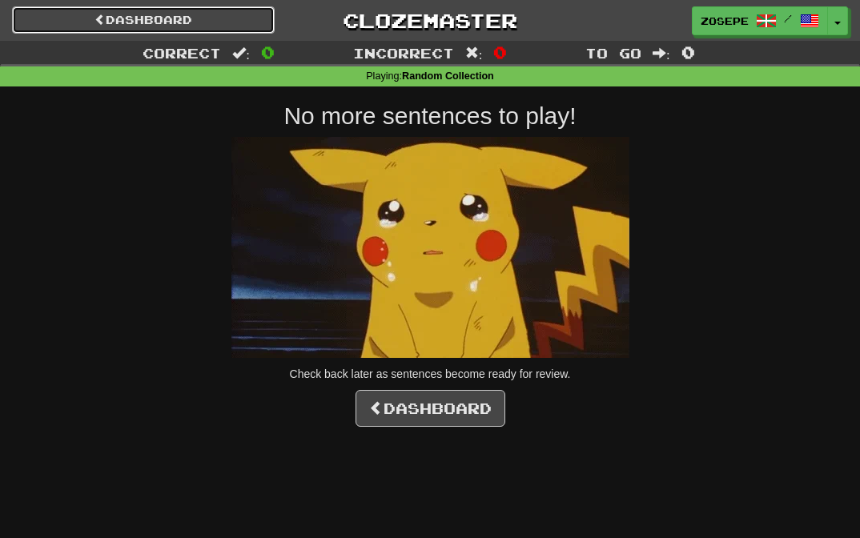
click at [171, 22] on link "Dashboard" at bounding box center [143, 19] width 263 height 27
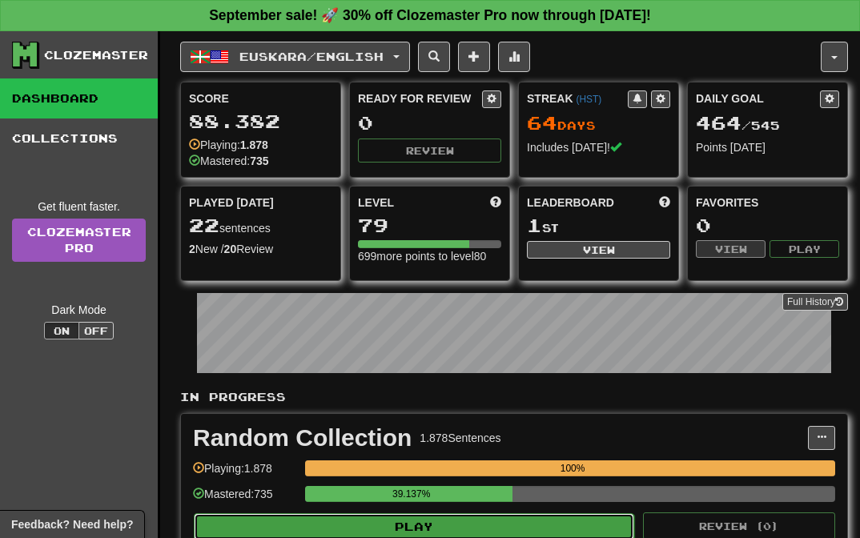
click at [595, 525] on button "Play" at bounding box center [414, 526] width 440 height 27
select select "**"
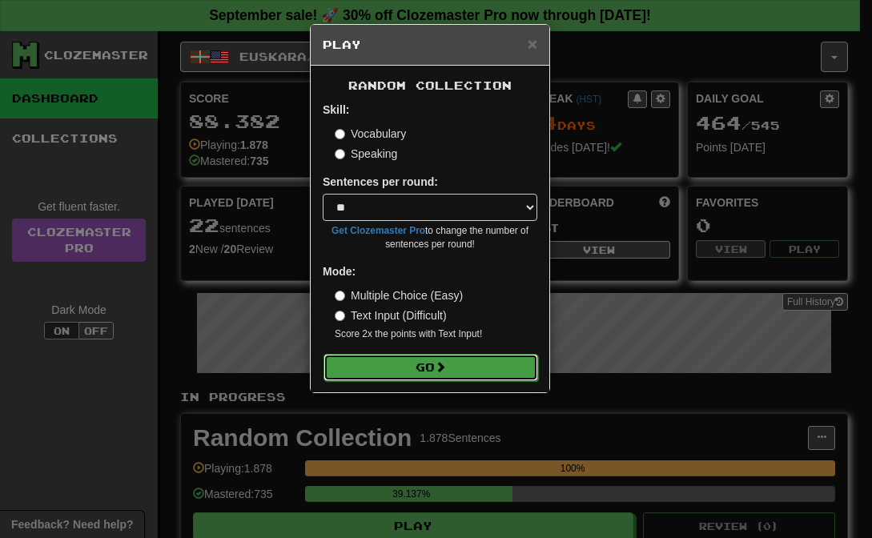
click at [507, 376] on button "Go" at bounding box center [431, 367] width 215 height 27
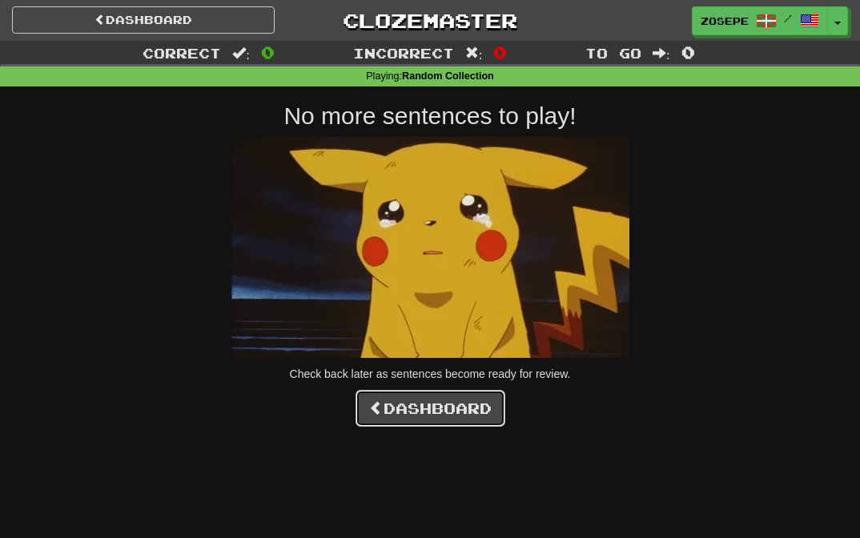
click at [488, 409] on link "Dashboard" at bounding box center [431, 408] width 150 height 37
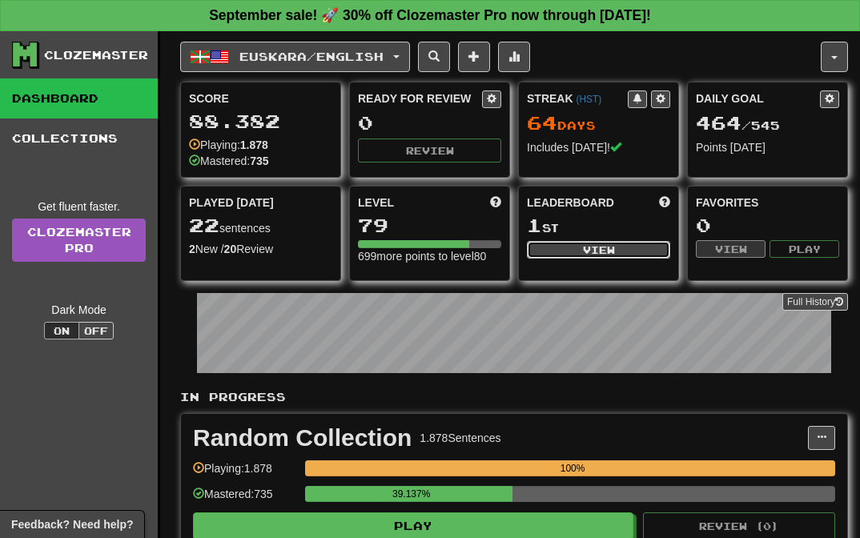
click at [569, 241] on button "View" at bounding box center [598, 250] width 143 height 18
select select "**********"
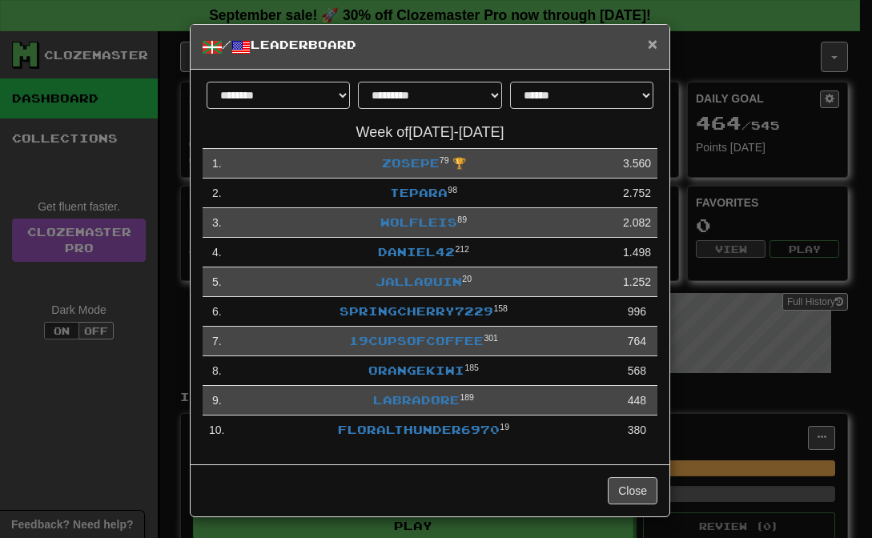
click at [651, 51] on span "×" at bounding box center [653, 43] width 10 height 18
